Goal: Task Accomplishment & Management: Manage account settings

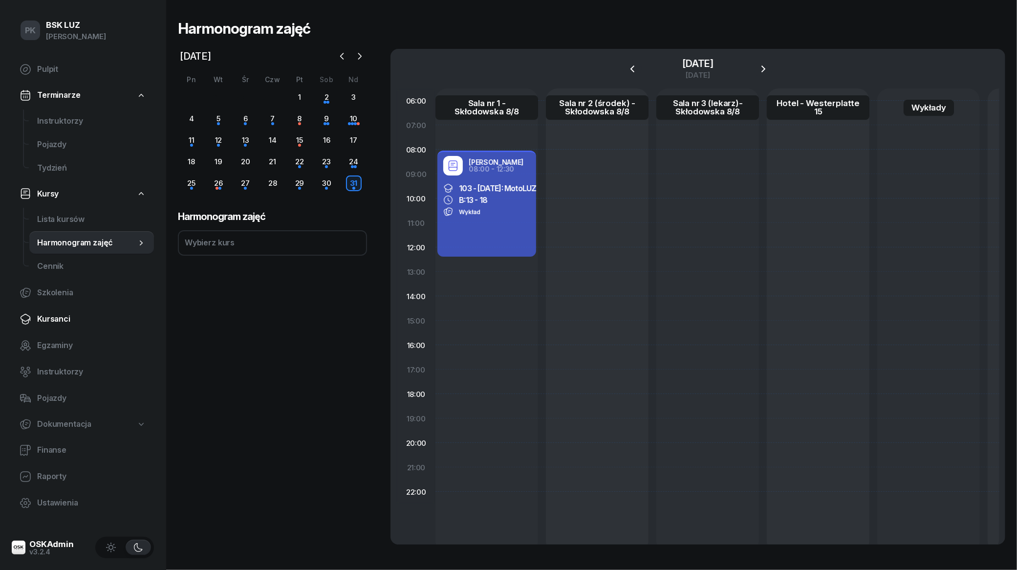
click at [52, 316] on span "Kursanci" at bounding box center [91, 319] width 109 height 13
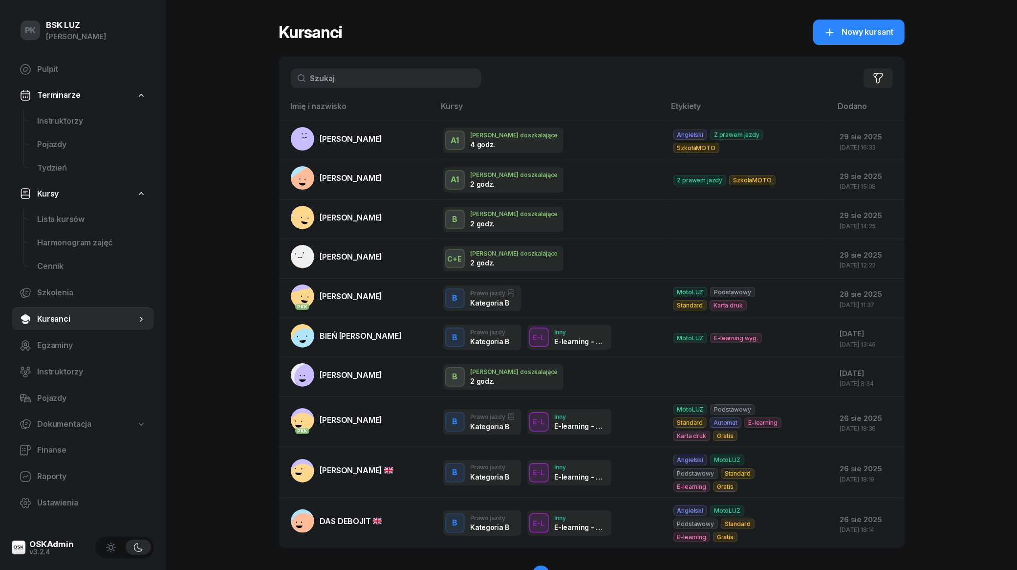
click at [372, 79] on input "text" at bounding box center [386, 78] width 191 height 20
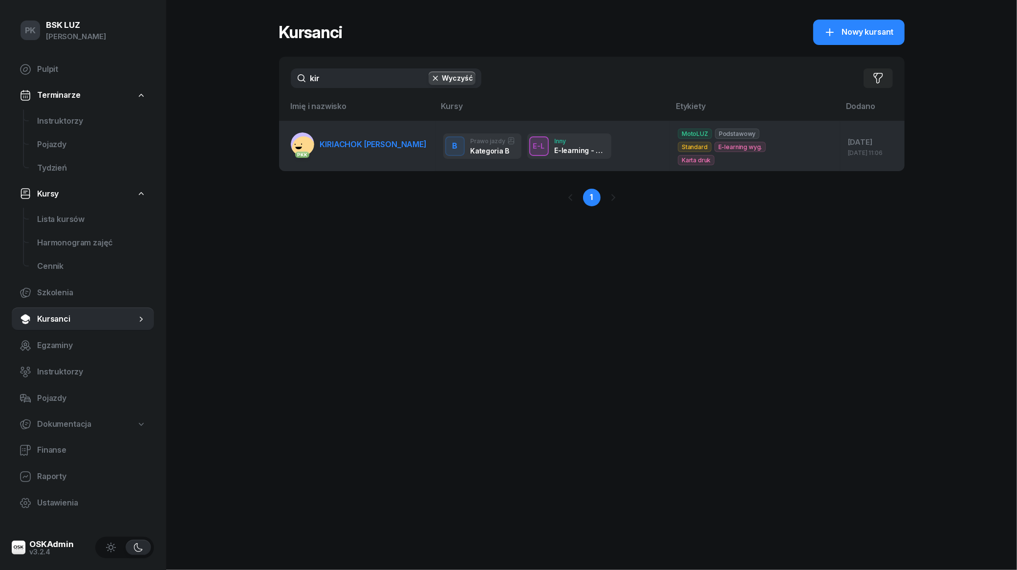
type input "kir"
click at [369, 139] on span "KIRIACHOK [PERSON_NAME]" at bounding box center [373, 144] width 107 height 10
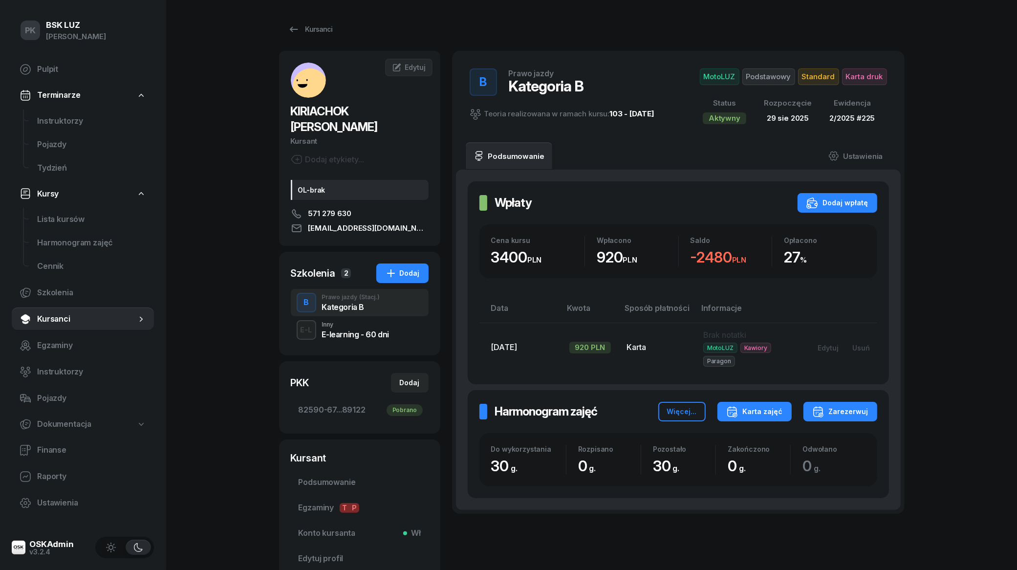
click at [484, 414] on div "Karta zajęć" at bounding box center [754, 412] width 57 height 12
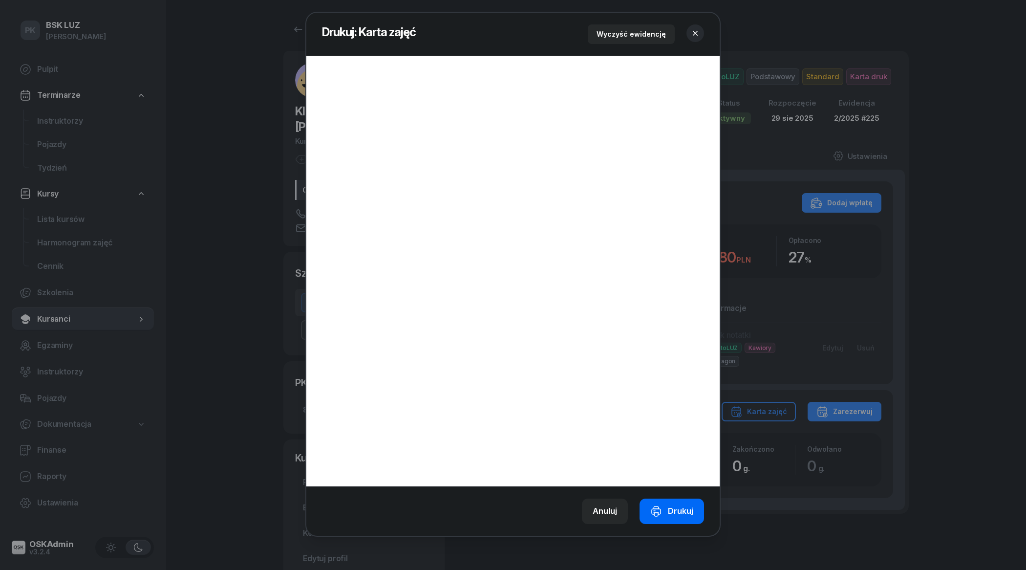
click at [484, 514] on div "Drukuj" at bounding box center [671, 511] width 43 height 13
click at [484, 33] on icon "button" at bounding box center [695, 33] width 10 height 10
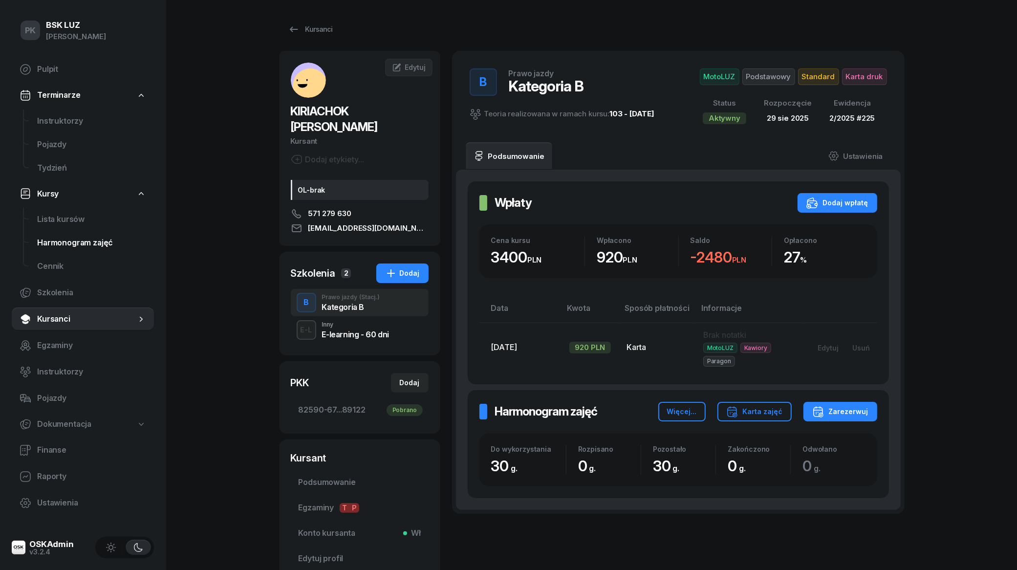
click at [67, 248] on span "Harmonogram zajęć" at bounding box center [91, 242] width 109 height 13
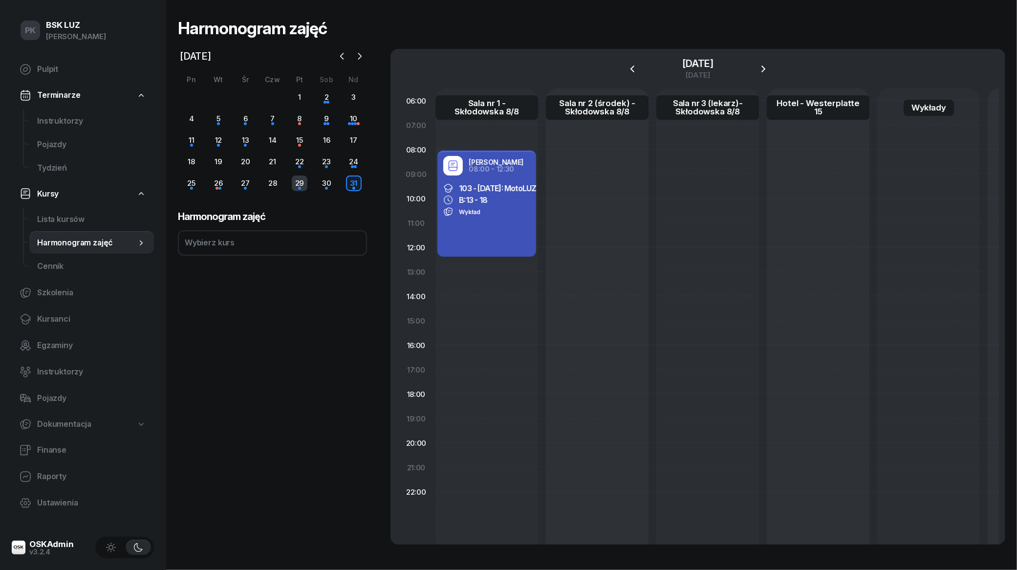
click at [299, 183] on div "29" at bounding box center [300, 183] width 16 height 16
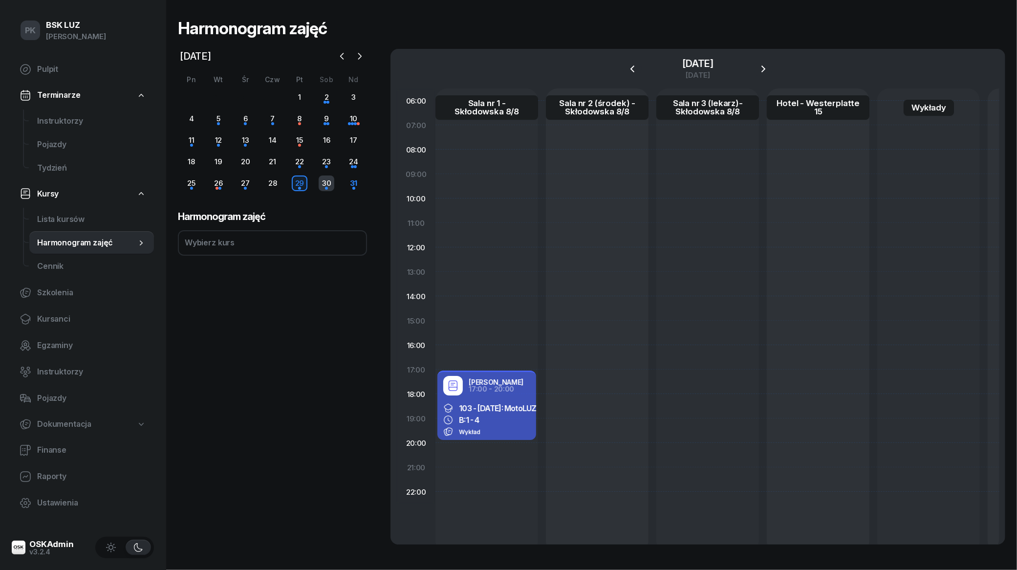
click at [330, 180] on div "30" at bounding box center [327, 183] width 16 height 16
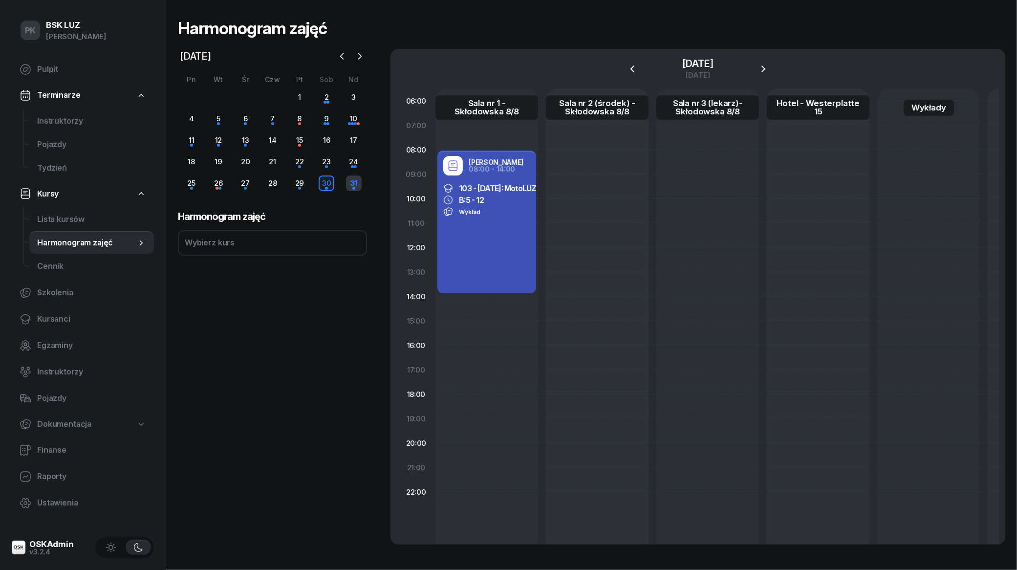
click at [345, 182] on div "31" at bounding box center [353, 183] width 27 height 16
click at [357, 188] on div "31" at bounding box center [354, 183] width 16 height 16
click at [355, 53] on icon "button" at bounding box center [360, 56] width 10 height 10
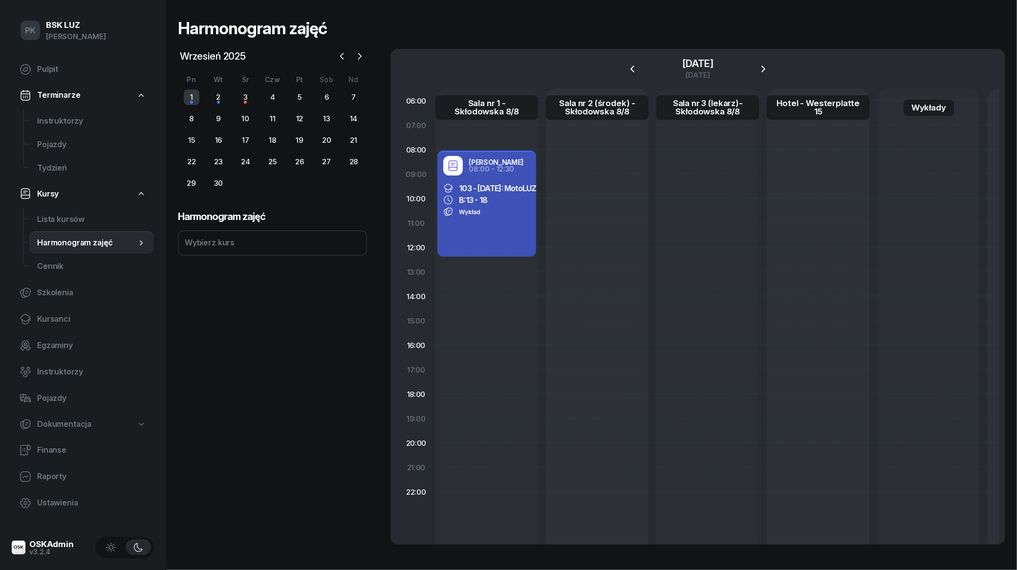
click at [189, 101] on div "1" at bounding box center [192, 97] width 16 height 16
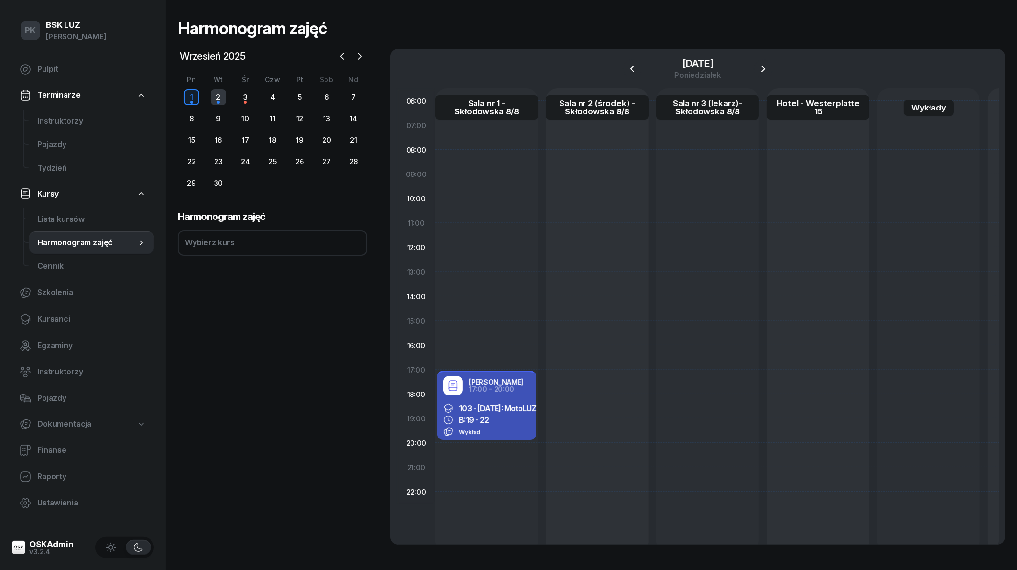
click at [226, 98] on div "2" at bounding box center [219, 97] width 16 height 16
click at [243, 100] on div "3" at bounding box center [245, 97] width 16 height 16
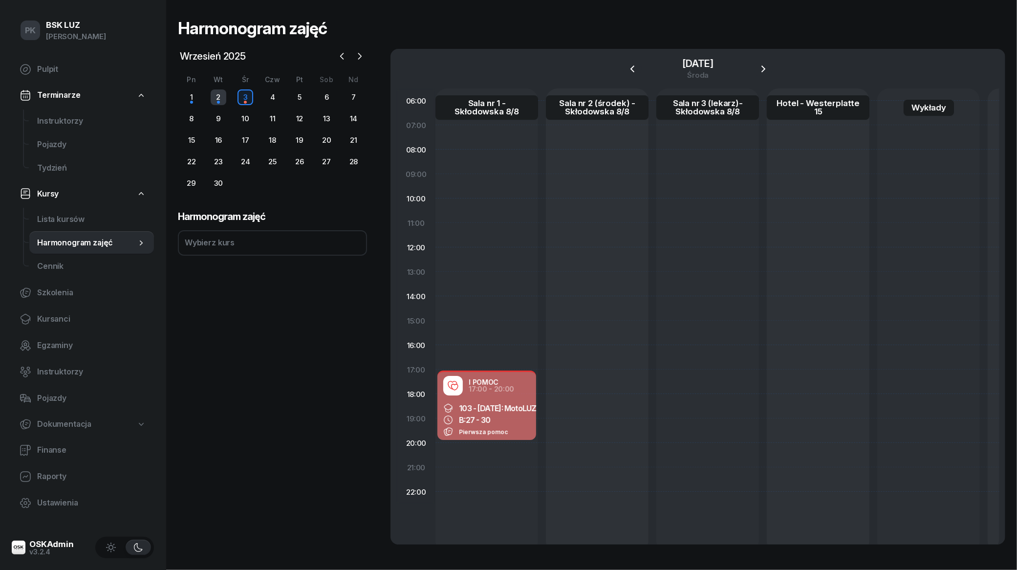
click at [220, 98] on div "2" at bounding box center [219, 97] width 16 height 16
